Goal: Book appointment/travel/reservation

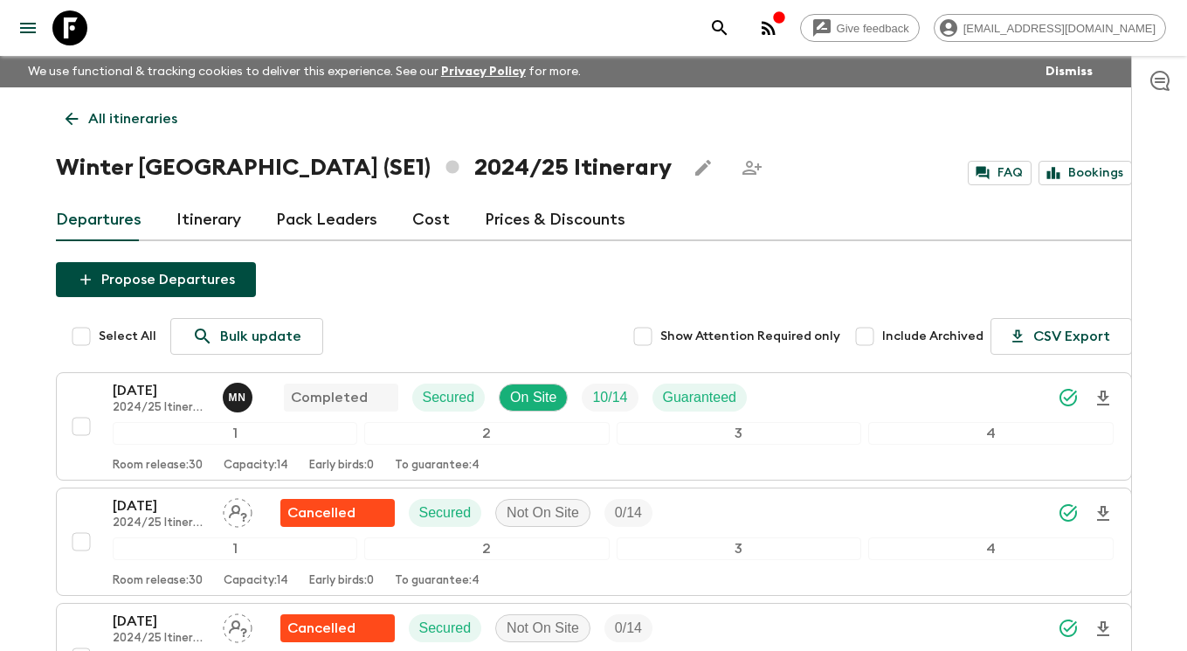
click at [74, 31] on icon at bounding box center [69, 27] width 35 height 35
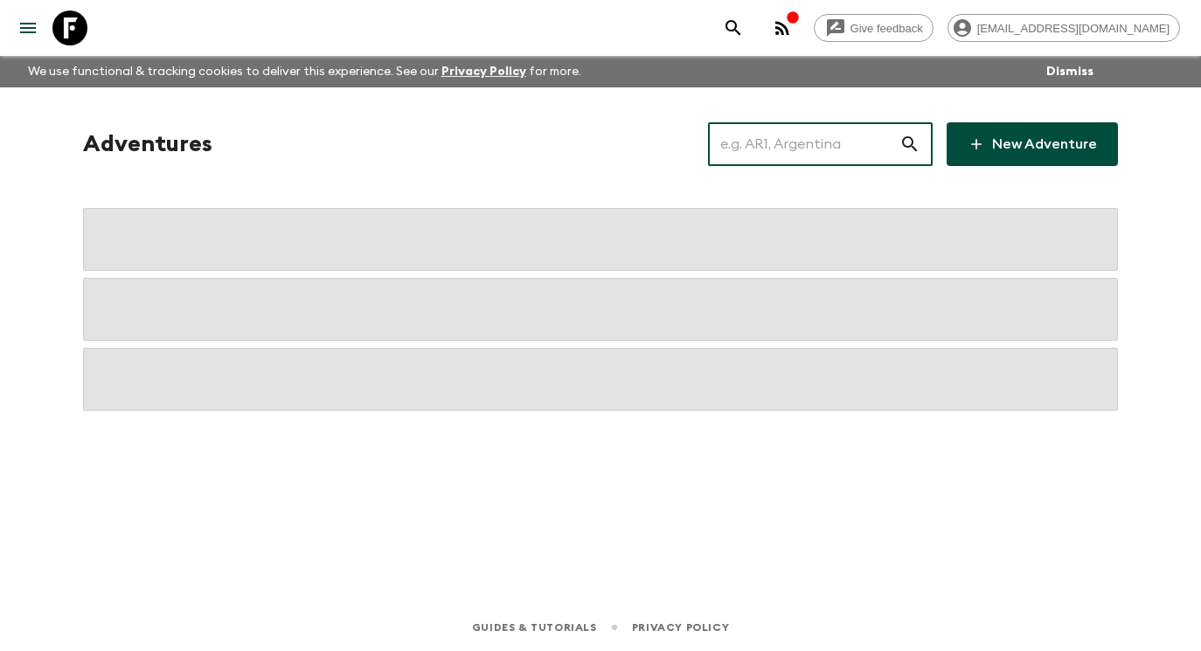
click at [841, 150] on input "text" at bounding box center [803, 144] width 191 height 49
type input "IN2"
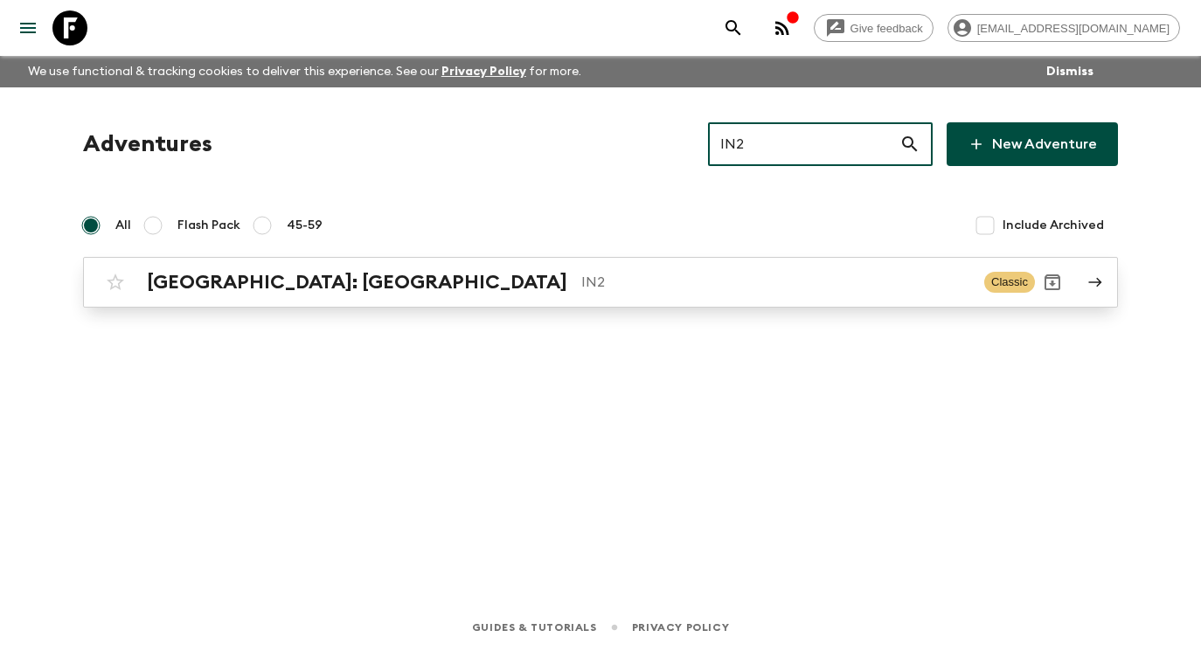
click at [605, 273] on p "IN2" at bounding box center [775, 282] width 389 height 21
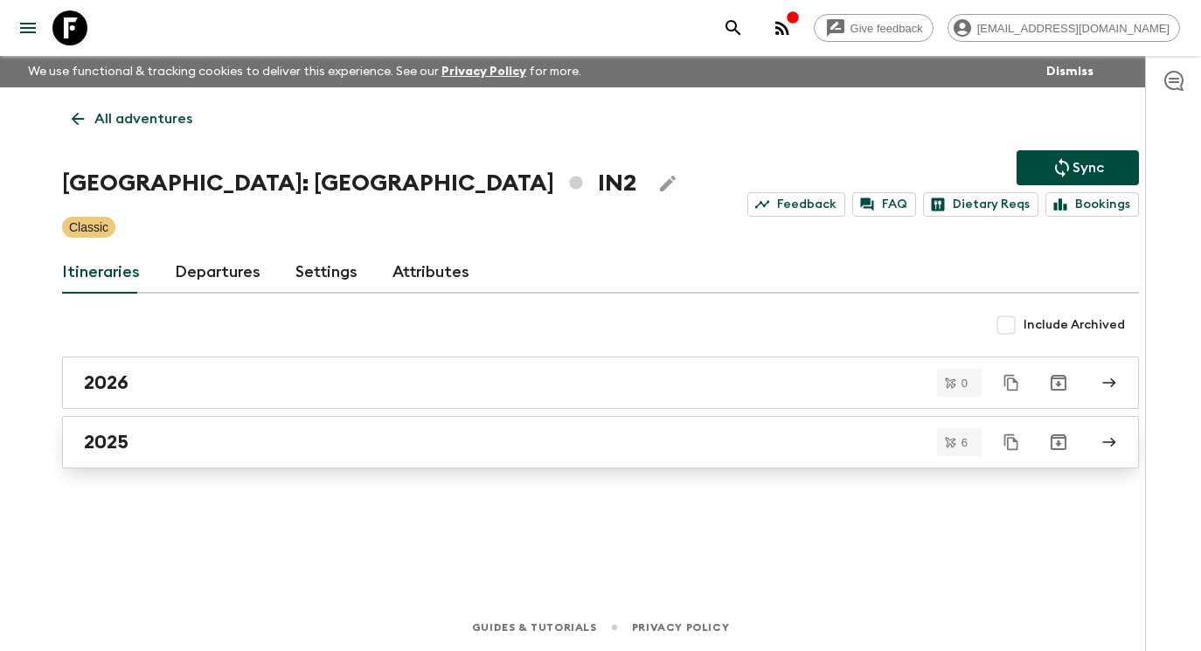
click at [544, 426] on link "2025" at bounding box center [600, 442] width 1076 height 52
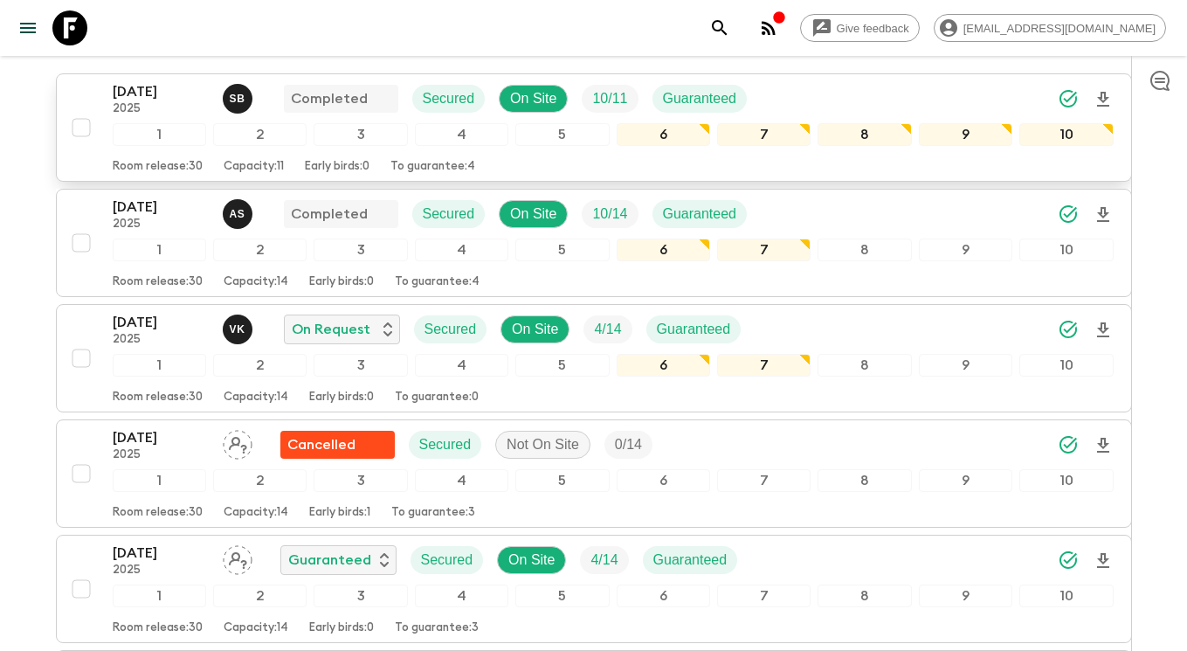
scroll to position [190, 0]
